Goal: Task Accomplishment & Management: Manage account settings

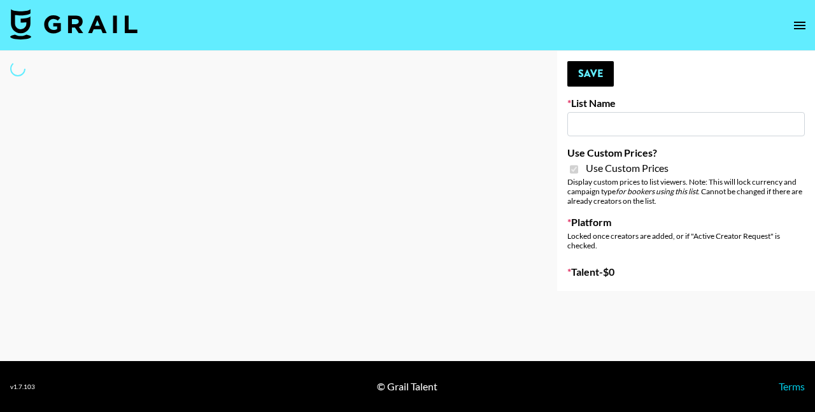
select select "Brand"
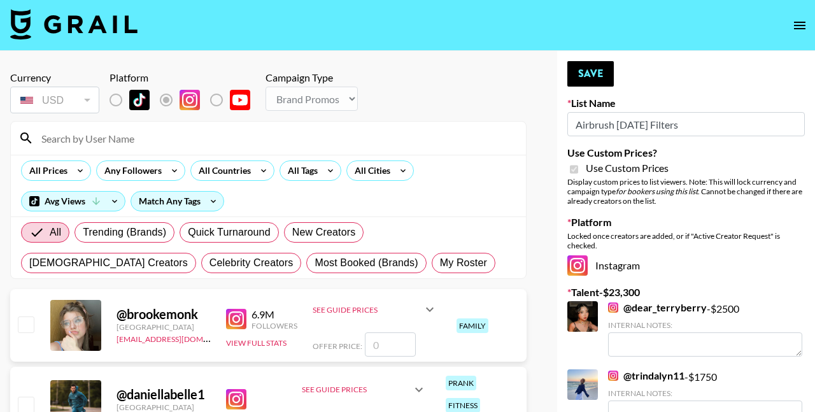
type input "Airbrush [DATE] Filters"
checkbox input "true"
click at [440, 262] on span "My Roster" at bounding box center [463, 262] width 47 height 15
click at [440, 263] on input "My Roster" at bounding box center [440, 263] width 0 height 0
radio input "true"
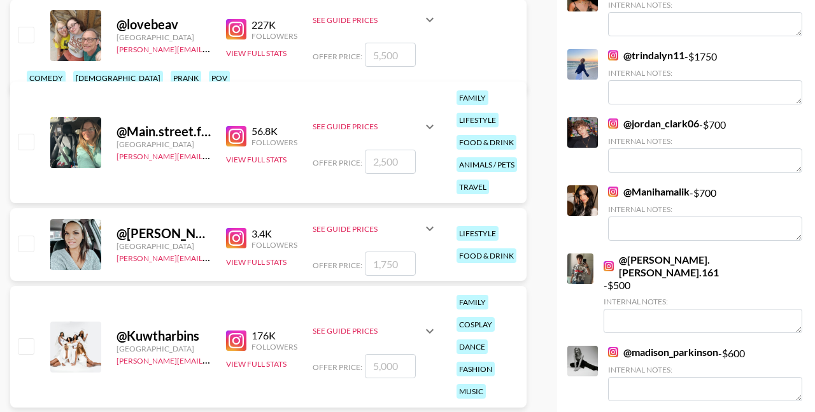
scroll to position [310, 0]
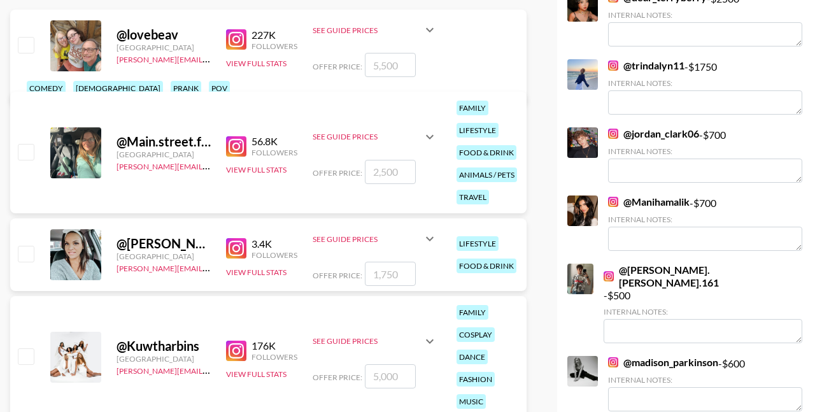
click at [24, 144] on input "checkbox" at bounding box center [25, 151] width 15 height 15
checkbox input "true"
click at [378, 160] on input "2500" at bounding box center [390, 172] width 51 height 24
drag, startPoint x: 397, startPoint y: 143, endPoint x: 337, endPoint y: 143, distance: 60.5
click at [337, 160] on div "Offer Price: 2500" at bounding box center [375, 172] width 125 height 24
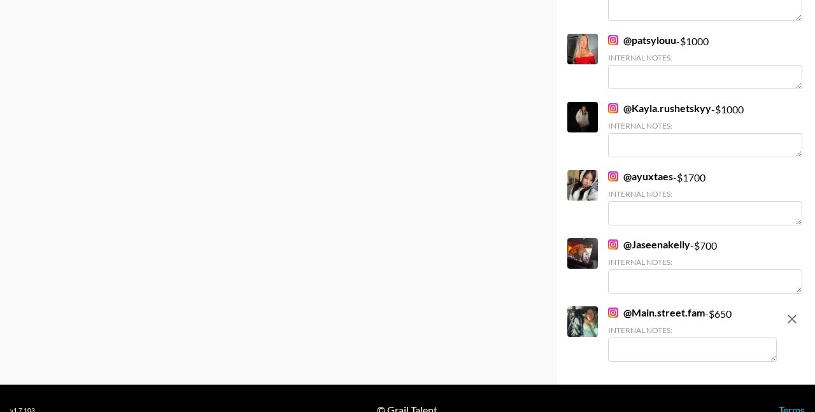
scroll to position [1586, 0]
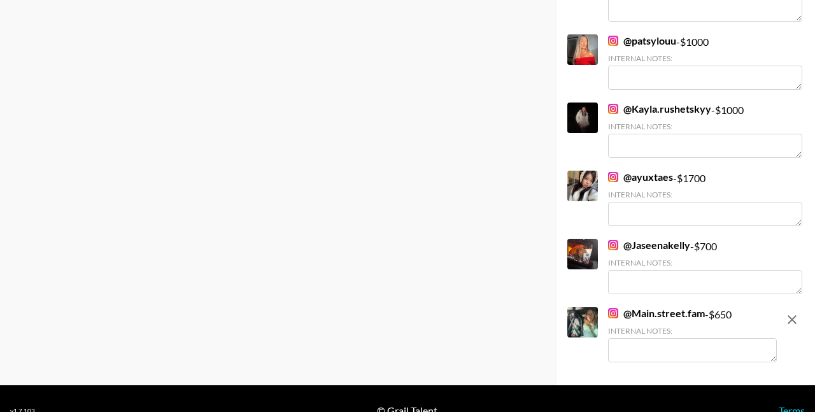
type input "650"
click at [661, 338] on textarea at bounding box center [692, 350] width 169 height 24
click at [654, 338] on textarea "has teenage daughter who frequents" at bounding box center [692, 350] width 169 height 24
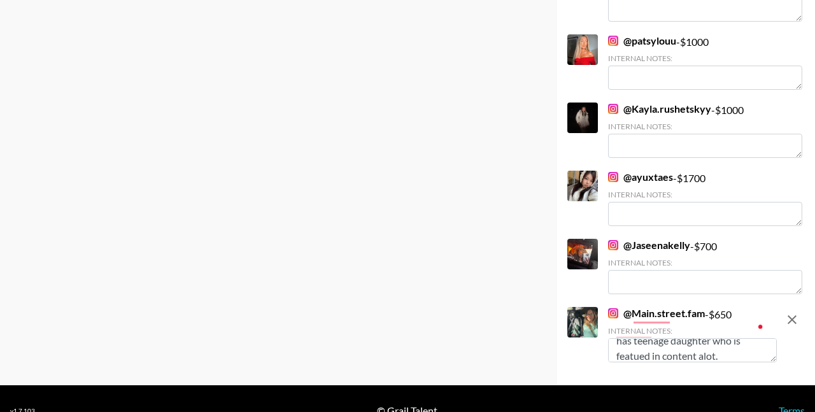
type textarea "has teenage daughter who is featued in content a lot."
drag, startPoint x: 731, startPoint y: 336, endPoint x: 598, endPoint y: 318, distance: 134.3
click at [598, 318] on div "@ Main.street.fam - $ 650 Internal Notes: has teenage daughter who is featued i…" at bounding box center [672, 336] width 210 height 58
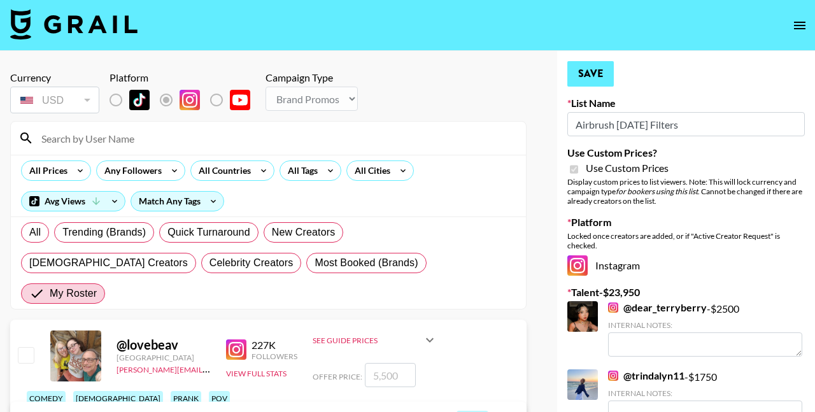
scroll to position [0, 0]
click at [595, 79] on button "Save" at bounding box center [590, 73] width 46 height 25
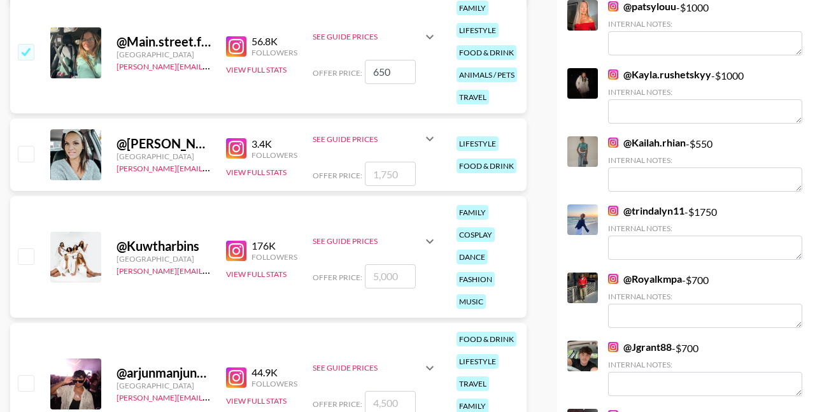
scroll to position [475, 0]
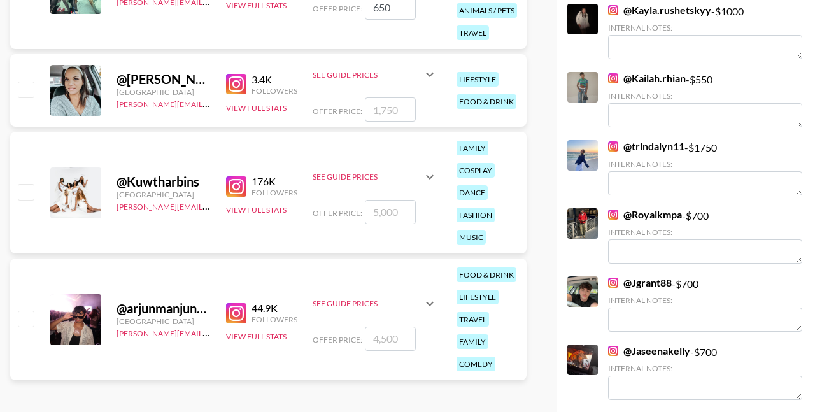
click at [26, 311] on input "checkbox" at bounding box center [25, 318] width 15 height 15
checkbox input "true"
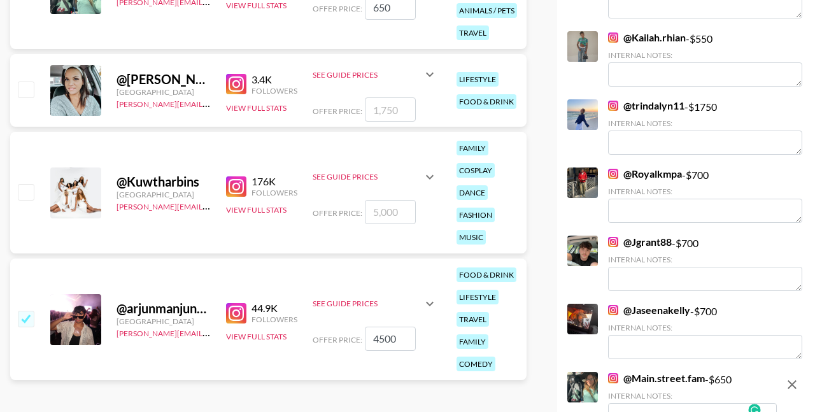
drag, startPoint x: 378, startPoint y: 309, endPoint x: 350, endPoint y: 308, distance: 28.0
click at [350, 327] on div "Offer Price: 4500" at bounding box center [375, 339] width 125 height 24
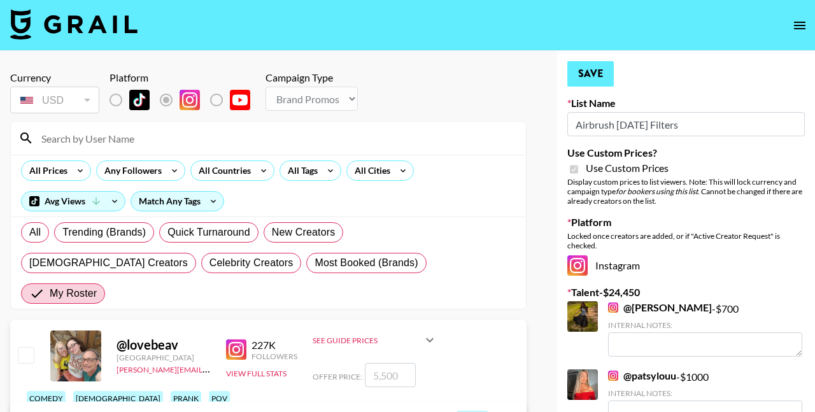
scroll to position [0, 0]
type input "500"
click at [588, 69] on button "Save" at bounding box center [590, 73] width 46 height 25
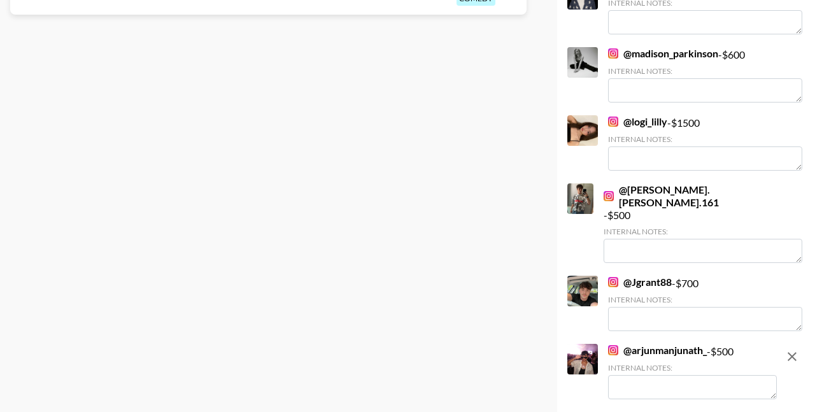
scroll to position [848, 0]
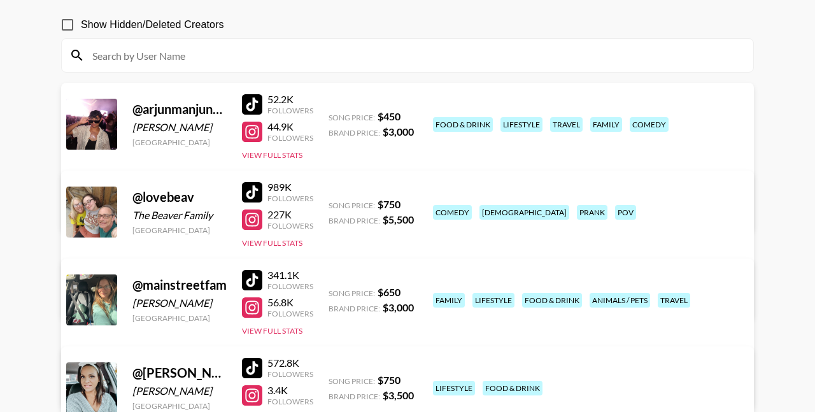
scroll to position [111, 0]
